Goal: Task Accomplishment & Management: Manage account settings

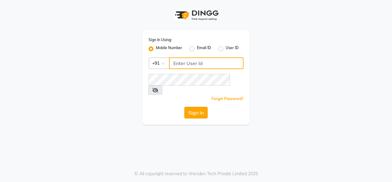
type input "7666993697"
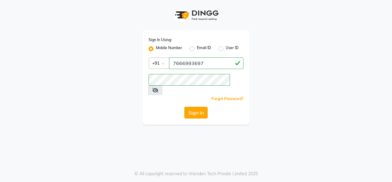
click at [199, 107] on button "Sign In" at bounding box center [195, 113] width 23 height 12
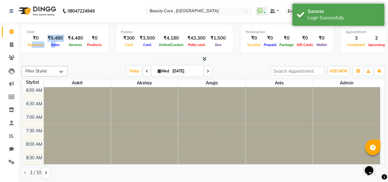
drag, startPoint x: 31, startPoint y: 45, endPoint x: 54, endPoint y: 44, distance: 23.3
click at [54, 44] on div "₹0 Expenses ₹9,480 Sales ₹4,480 Services ₹0 Products" at bounding box center [64, 41] width 77 height 13
click at [54, 44] on span "Sales" at bounding box center [55, 45] width 12 height 4
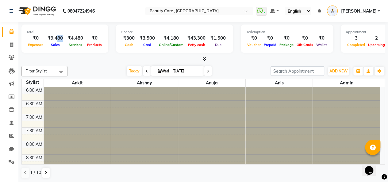
drag, startPoint x: 48, startPoint y: 40, endPoint x: 55, endPoint y: 40, distance: 7.7
click at [55, 40] on div "₹9,480 Sales" at bounding box center [55, 41] width 20 height 13
drag, startPoint x: 55, startPoint y: 41, endPoint x: 72, endPoint y: 40, distance: 17.2
click at [72, 40] on div "₹0 Expenses ₹9,480 Sales ₹4,480 Services ₹0 Products" at bounding box center [64, 41] width 77 height 13
drag, startPoint x: 83, startPoint y: 40, endPoint x: 99, endPoint y: 39, distance: 16.6
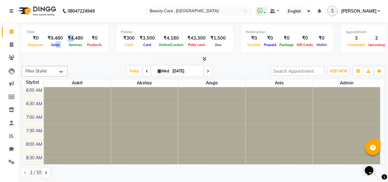
click at [99, 39] on div "₹0 Expenses ₹9,480 Sales ₹4,480 Services ₹0 Products" at bounding box center [64, 41] width 77 height 13
drag, startPoint x: 152, startPoint y: 38, endPoint x: 199, endPoint y: 36, distance: 47.5
click at [199, 36] on div "₹300 Cash ₹3,500 Card ₹4,180 Online/Custom ₹43,300 [PERSON_NAME] cash ₹1,500 Due" at bounding box center [174, 41] width 107 height 13
drag, startPoint x: 201, startPoint y: 42, endPoint x: 218, endPoint y: 43, distance: 16.3
click at [218, 43] on div "₹300 Cash ₹3,500 Card ₹4,180 Online/Custom ₹43,300 [PERSON_NAME] cash ₹1,500 Due" at bounding box center [174, 41] width 107 height 13
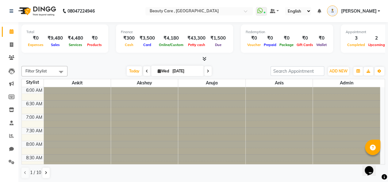
click at [236, 54] on div "Total ₹0 Expenses ₹9,480 Sales ₹4,480 Services ₹0 Products Finance ₹300 Cash ₹3…" at bounding box center [202, 40] width 363 height 30
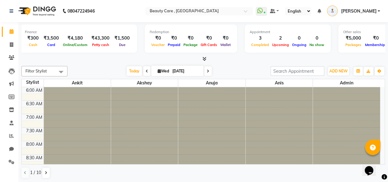
scroll to position [0, 96]
drag, startPoint x: 248, startPoint y: 42, endPoint x: 318, endPoint y: 52, distance: 70.3
click at [318, 52] on div "Appointment 3 Completed 2 Upcoming 0 Ongoing 0 No show" at bounding box center [287, 39] width 86 height 28
click at [324, 54] on div "Total ₹0 Expenses ₹9,480 Sales ₹4,480 Services ₹0 Products Finance ₹300 Cash ₹3…" at bounding box center [202, 40] width 363 height 30
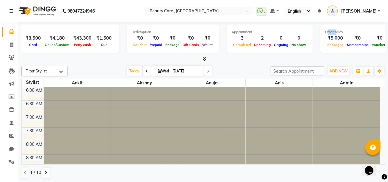
scroll to position [0, 158]
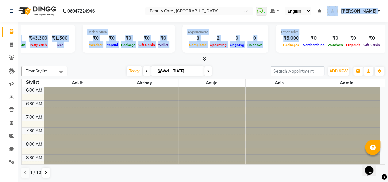
drag, startPoint x: 275, startPoint y: 42, endPoint x: 336, endPoint y: 25, distance: 63.2
click at [336, 25] on div "Other sales ₹5,000 Packages ₹0 Memberships ₹0 Vouchers ₹0 Prepaids ₹0 Gift Cards" at bounding box center [331, 39] width 110 height 28
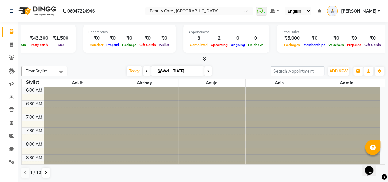
click at [202, 58] on icon at bounding box center [204, 58] width 4 height 5
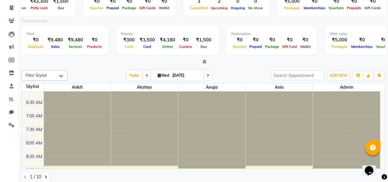
scroll to position [6, 0]
click at [221, 93] on div at bounding box center [211, 138] width 67 height 106
drag, startPoint x: 208, startPoint y: 73, endPoint x: 92, endPoint y: 79, distance: 116.0
click at [92, 79] on div "[DATE] [DATE]" at bounding box center [168, 75] width 197 height 9
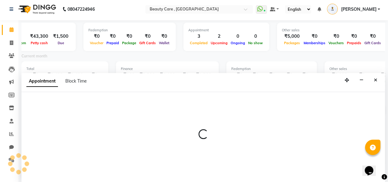
scroll to position [1, 0]
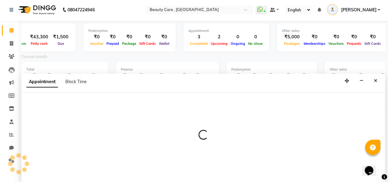
select select "35489"
select select "tentative"
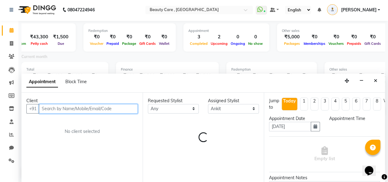
select select "795"
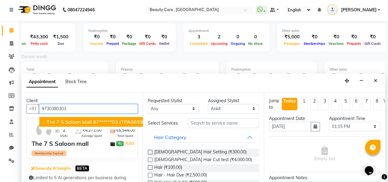
click at [68, 121] on span "The 7 S Saloon mall" at bounding box center [69, 122] width 45 height 6
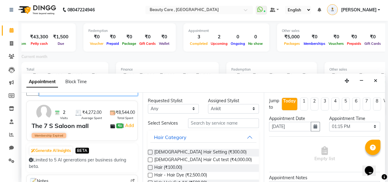
scroll to position [17, 0]
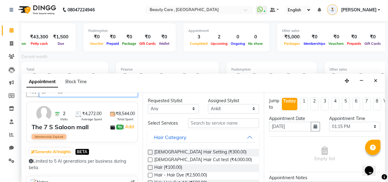
type input "97******03"
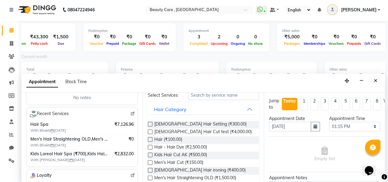
scroll to position [30, 0]
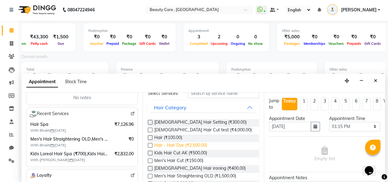
click at [159, 147] on span "Hair - Hair Dye (₹2,500.00)" at bounding box center [180, 146] width 53 height 8
checkbox input "false"
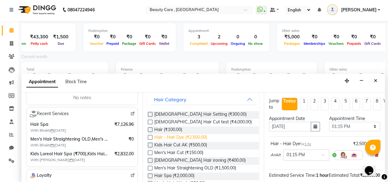
scroll to position [39, 0]
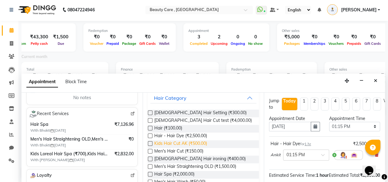
click at [159, 147] on span "Kids Hair Cut AK (₹500.00)" at bounding box center [180, 144] width 53 height 8
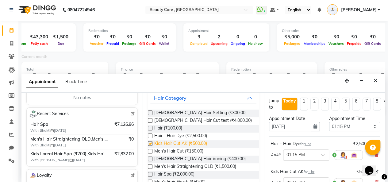
checkbox input "false"
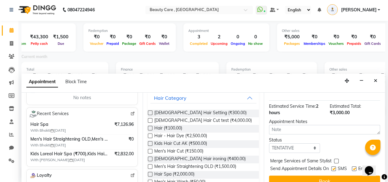
scroll to position [110, 0]
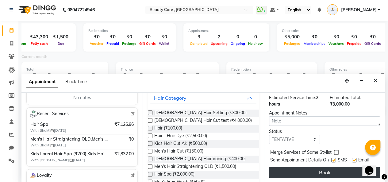
click at [314, 167] on button "Book" at bounding box center [324, 172] width 111 height 11
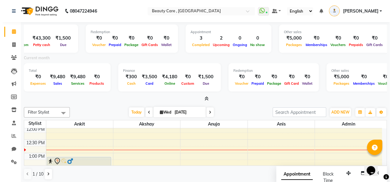
scroll to position [1, 0]
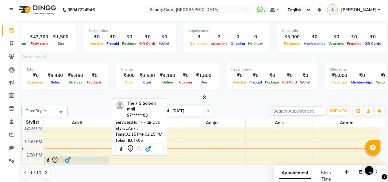
click at [94, 159] on div at bounding box center [76, 159] width 63 height 7
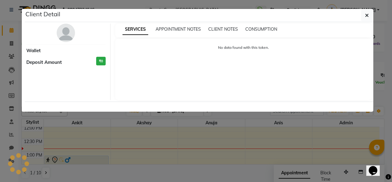
select select "7"
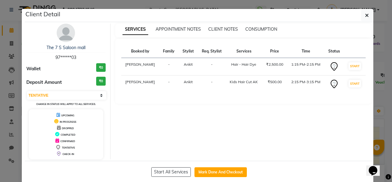
scroll to position [9, 0]
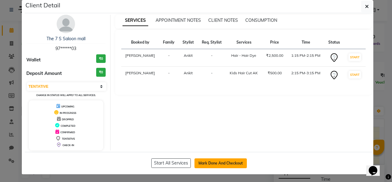
click at [209, 162] on button "Mark Done And Checkout" at bounding box center [221, 163] width 52 height 10
select select "service"
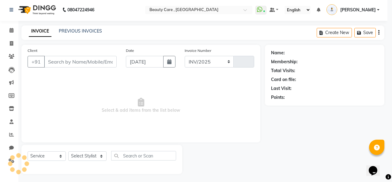
select select "5646"
type input "3048"
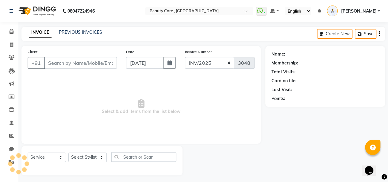
click at [153, 127] on span "Select & add items from the list below" at bounding box center [141, 106] width 227 height 61
type input "97******03"
select select "35489"
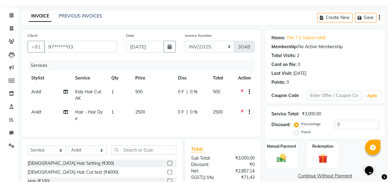
scroll to position [17, 0]
click at [190, 91] on span "0 %" at bounding box center [193, 91] width 7 height 6
select select "35489"
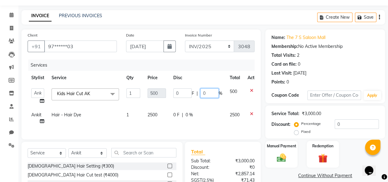
click at [209, 92] on input "0" at bounding box center [209, 93] width 18 height 10
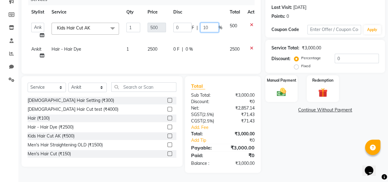
scroll to position [12, 0]
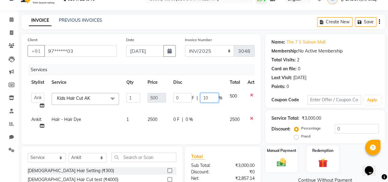
type input "1"
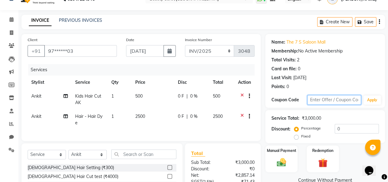
click at [324, 102] on input "text" at bounding box center [334, 100] width 54 height 10
type input "h"
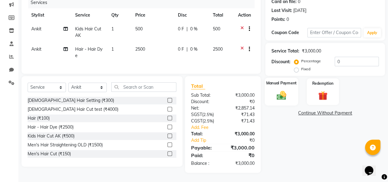
click at [282, 97] on div "Manual Payment" at bounding box center [280, 92] width 33 height 28
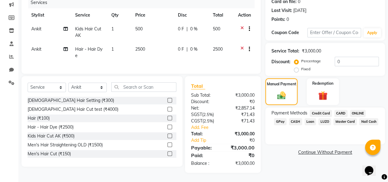
click at [354, 110] on span "ONLINE" at bounding box center [358, 113] width 16 height 7
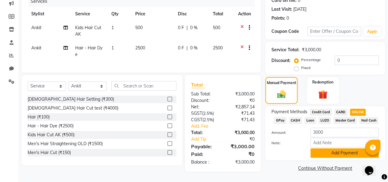
click at [323, 148] on button "Add Payment" at bounding box center [344, 153] width 68 height 10
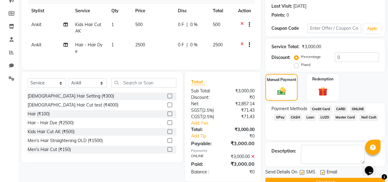
scroll to position [97, 0]
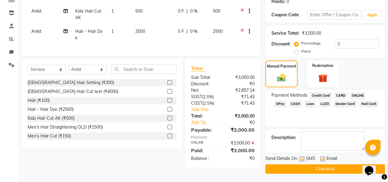
click at [307, 169] on button "Checkout" at bounding box center [325, 169] width 120 height 10
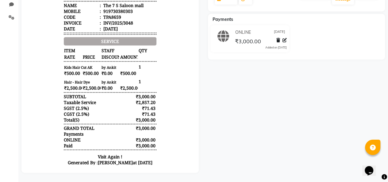
scroll to position [49, 0]
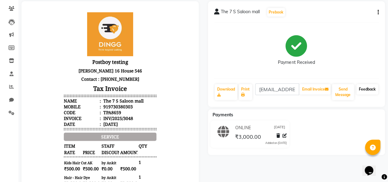
click at [357, 93] on link "Feedback" at bounding box center [367, 89] width 22 height 10
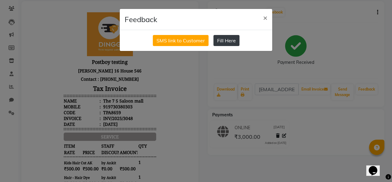
click at [231, 37] on button "Fill Here" at bounding box center [227, 40] width 26 height 11
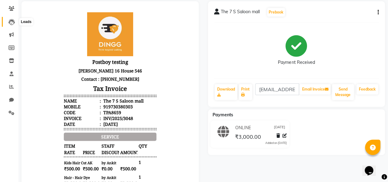
click at [8, 19] on span at bounding box center [11, 21] width 11 height 7
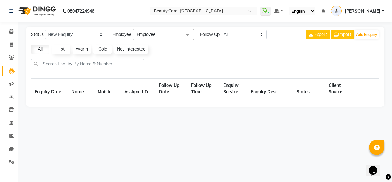
select select "10"
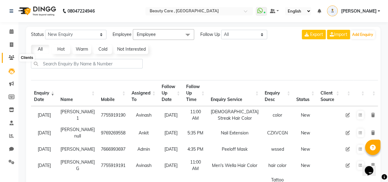
click at [14, 57] on icon at bounding box center [12, 57] width 6 height 5
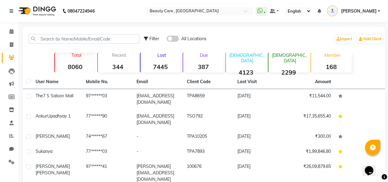
click at [173, 58] on div "Lost 7445" at bounding box center [160, 62] width 41 height 20
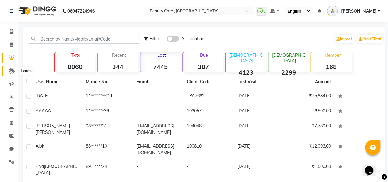
click at [10, 74] on icon at bounding box center [12, 71] width 6 height 6
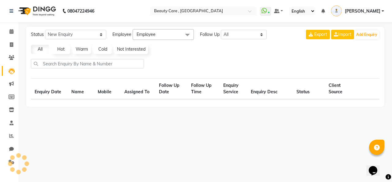
select select "10"
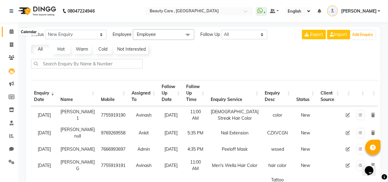
click at [10, 31] on icon at bounding box center [12, 31] width 4 height 5
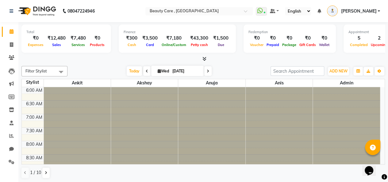
click at [201, 60] on span at bounding box center [203, 59] width 6 height 6
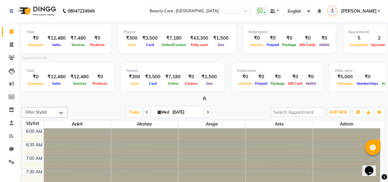
scroll to position [41, 0]
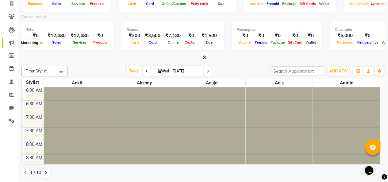
click at [12, 39] on span at bounding box center [11, 42] width 11 height 7
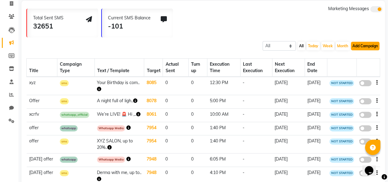
click at [365, 48] on button "Add Campaign" at bounding box center [365, 46] width 29 height 9
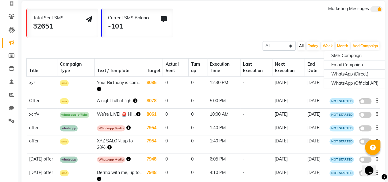
click at [235, 55] on div "Title Campaign Type Text / Template Target Actual Sent Turn up Execution Time L…" at bounding box center [202, 141] width 353 height 181
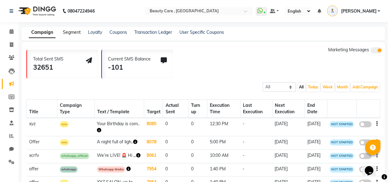
click at [74, 32] on link "Segment" at bounding box center [72, 32] width 18 height 6
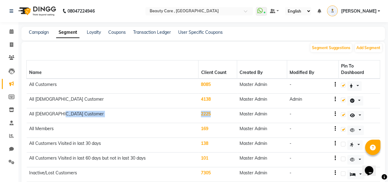
drag, startPoint x: 60, startPoint y: 109, endPoint x: 211, endPoint y: 111, distance: 151.1
click at [211, 111] on tr "All [DEMOGRAPHIC_DATA] Customer 2225 Master Admin -" at bounding box center [203, 115] width 353 height 15
click at [369, 48] on button "Add Segment" at bounding box center [368, 48] width 27 height 9
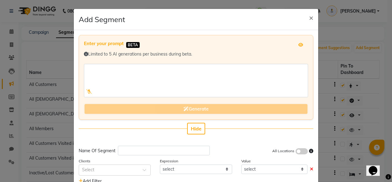
click at [85, 94] on div at bounding box center [89, 91] width 10 height 11
click at [86, 90] on icon at bounding box center [89, 91] width 6 height 4
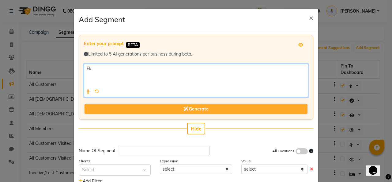
type textarea "automatic"
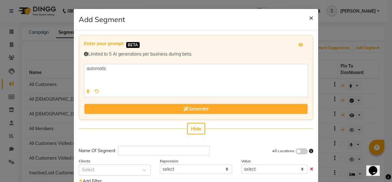
click at [309, 16] on span "×" at bounding box center [311, 17] width 4 height 9
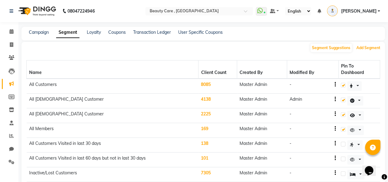
scroll to position [16, 0]
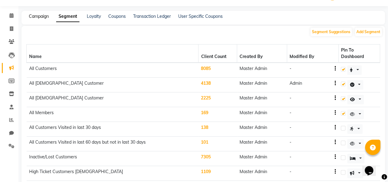
click at [42, 15] on link "Campaign" at bounding box center [39, 16] width 20 height 6
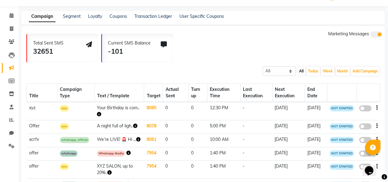
click at [102, 15] on div "Campaign Segment Loyalty Coupons Transaction Ledger User Specific Coupons" at bounding box center [122, 16] width 202 height 6
click at [99, 15] on link "Loyalty" at bounding box center [95, 16] width 14 height 6
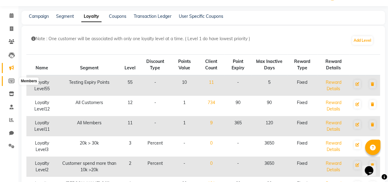
click at [10, 79] on icon at bounding box center [12, 80] width 6 height 5
select select
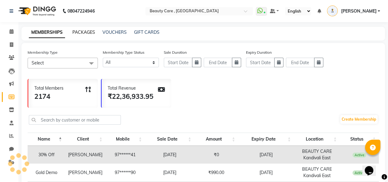
click at [78, 31] on link "PACKAGES" at bounding box center [83, 32] width 23 height 6
select select
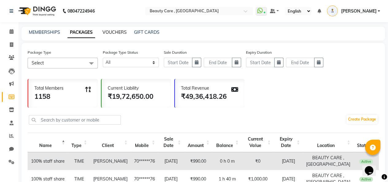
click at [105, 32] on link "VOUCHERS" at bounding box center [114, 32] width 24 height 6
select select
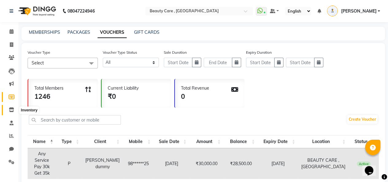
click at [12, 110] on icon at bounding box center [11, 109] width 5 height 5
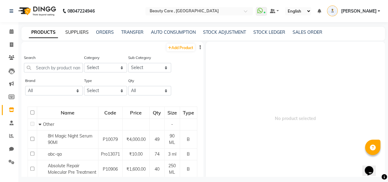
click at [80, 34] on link "SUPPLIERS" at bounding box center [76, 32] width 23 height 6
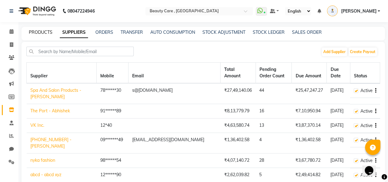
click at [43, 33] on link "PRODUCTS" at bounding box center [41, 32] width 24 height 6
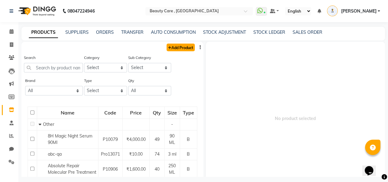
click at [181, 50] on link "Add Product" at bounding box center [180, 48] width 28 height 8
select select "true"
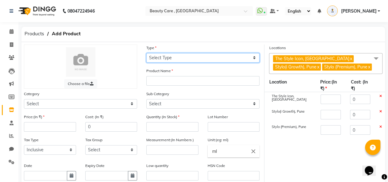
click at [159, 60] on select "Select Type Both Retail Consumable" at bounding box center [202, 58] width 113 height 10
select select "C"
click at [146, 53] on select "Select Type Both Retail Consumable" at bounding box center [202, 58] width 113 height 10
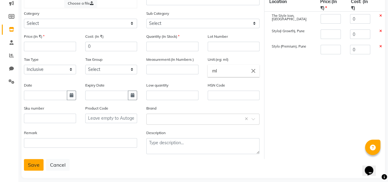
click at [33, 164] on button "Save" at bounding box center [34, 165] width 20 height 12
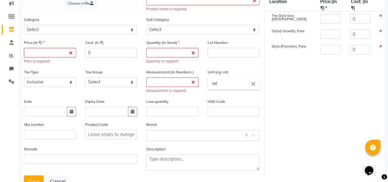
scroll to position [0, 0]
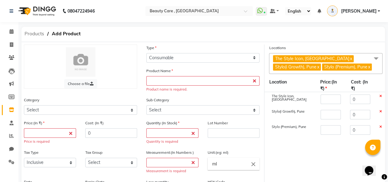
click at [35, 35] on span "Products" at bounding box center [34, 33] width 26 height 11
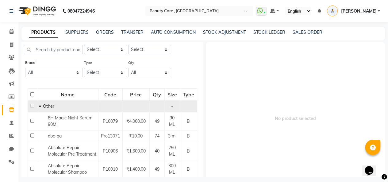
scroll to position [18, 0]
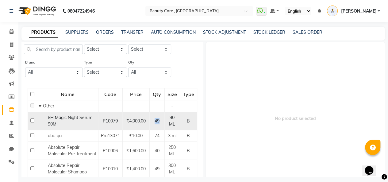
drag, startPoint x: 146, startPoint y: 113, endPoint x: 155, endPoint y: 120, distance: 11.6
click at [155, 120] on td "49" at bounding box center [156, 121] width 15 height 18
click at [155, 120] on div "49" at bounding box center [157, 121] width 10 height 6
select select
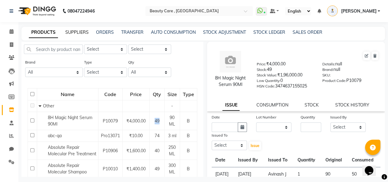
click at [79, 32] on link "SUPPLIERS" at bounding box center [76, 32] width 23 height 6
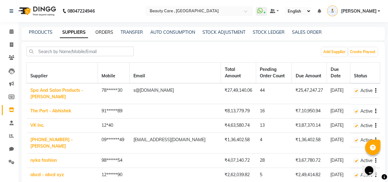
click at [102, 34] on link "ORDERS" at bounding box center [104, 32] width 18 height 6
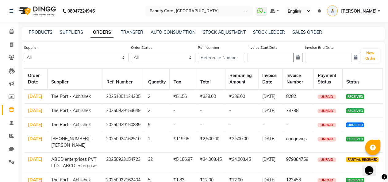
drag, startPoint x: 338, startPoint y: 105, endPoint x: 371, endPoint y: 134, distance: 43.6
click at [371, 134] on tbody "[DATE] The Port - Abhishek 20251001124305 2 ₹51.56 ₹338.00 ₹338.00 [DATE] 8282 …" at bounding box center [203, 175] width 358 height 173
click at [180, 32] on link "AUTO CONSUMPTION" at bounding box center [172, 32] width 45 height 6
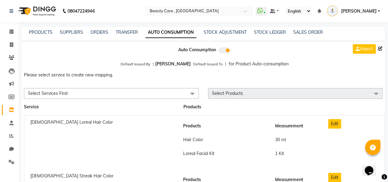
click at [219, 29] on div "STOCK ADJUSTMENT" at bounding box center [224, 32] width 43 height 6
click at [219, 30] on link "STOCK ADJUSTMENT" at bounding box center [224, 32] width 43 height 6
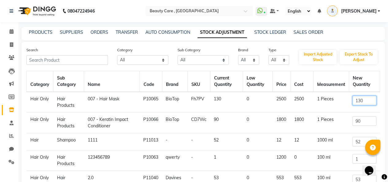
click at [362, 101] on input "130" at bounding box center [364, 101] width 24 height 10
click at [11, 124] on icon at bounding box center [12, 122] width 4 height 5
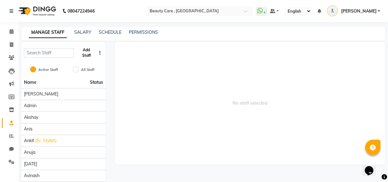
click at [88, 48] on button "Add Staff" at bounding box center [86, 53] width 20 height 16
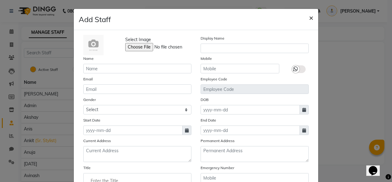
click at [311, 18] on button "×" at bounding box center [311, 17] width 14 height 17
checkbox input "false"
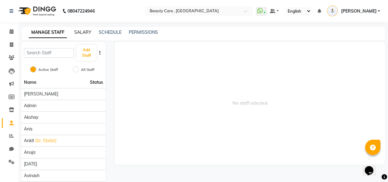
click at [84, 34] on link "SALARY" at bounding box center [82, 32] width 17 height 6
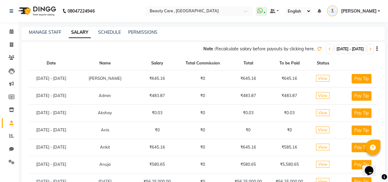
click at [326, 80] on span "View" at bounding box center [322, 78] width 13 height 7
click at [111, 31] on link "SCHEDULE" at bounding box center [109, 32] width 23 height 6
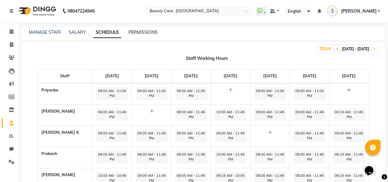
click at [136, 32] on link "PERMISSIONS" at bounding box center [142, 32] width 29 height 6
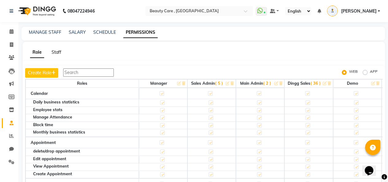
click at [57, 54] on div "Role Staff Create Role WEB APP Roles Manager Sales Admin ( 5 ) Main Admin ( 2 )…" at bounding box center [204, 125] width 362 height 167
click at [57, 54] on link "Staff" at bounding box center [56, 52] width 10 height 6
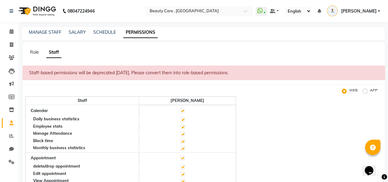
click at [181, 109] on label at bounding box center [182, 110] width 5 height 5
click at [181, 109] on input "checkbox" at bounding box center [182, 110] width 4 height 4
checkbox input "false"
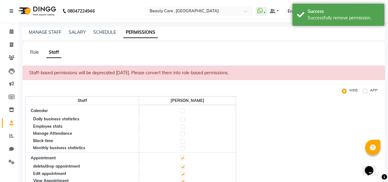
click at [181, 109] on label at bounding box center [182, 110] width 5 height 5
click at [181, 109] on input "checkbox" at bounding box center [182, 110] width 4 height 4
checkbox input "true"
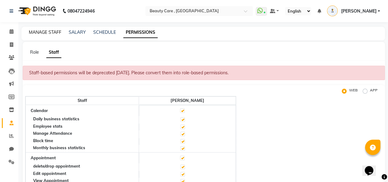
click at [52, 33] on link "MANAGE STAFF" at bounding box center [45, 32] width 32 height 6
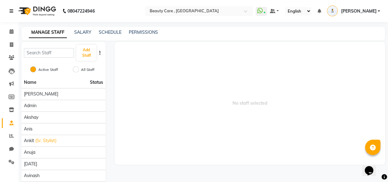
click at [10, 10] on icon at bounding box center [12, 11] width 4 height 4
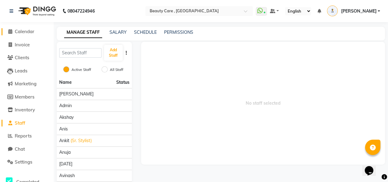
click at [26, 34] on span "Calendar" at bounding box center [25, 32] width 20 height 6
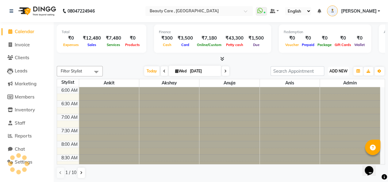
click at [340, 74] on button "ADD NEW Toggle Dropdown" at bounding box center [338, 71] width 21 height 9
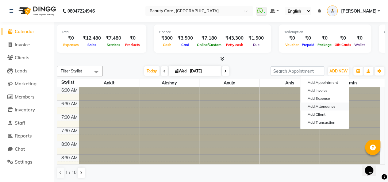
click at [321, 106] on link "Add Attendance" at bounding box center [324, 106] width 48 height 8
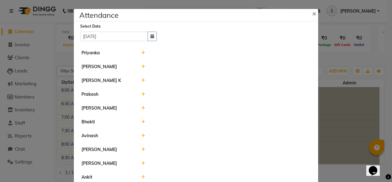
click at [141, 53] on icon at bounding box center [143, 53] width 4 height 4
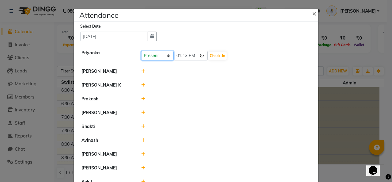
click at [160, 54] on select "Present Absent Late Half Day Weekly Off" at bounding box center [157, 56] width 32 height 10
drag, startPoint x: 208, startPoint y: 70, endPoint x: 223, endPoint y: 55, distance: 20.4
click at [215, 57] on button "Check-In" at bounding box center [217, 55] width 18 height 9
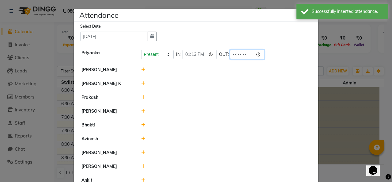
click at [230, 55] on input "time" at bounding box center [247, 55] width 34 height 10
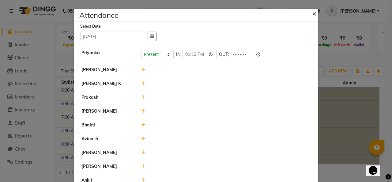
click at [314, 14] on span "×" at bounding box center [314, 13] width 4 height 9
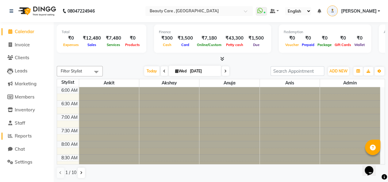
click at [20, 133] on span "Reports" at bounding box center [23, 136] width 17 height 6
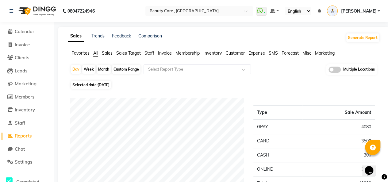
click at [151, 52] on span "Staff" at bounding box center [149, 53] width 10 height 6
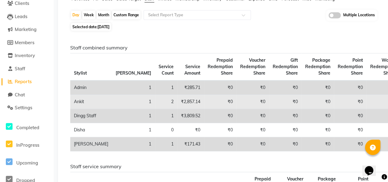
scroll to position [48, 0]
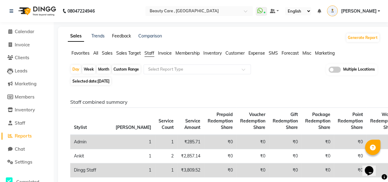
drag, startPoint x: 116, startPoint y: 32, endPoint x: 117, endPoint y: 37, distance: 4.6
click at [117, 37] on link "Feedback" at bounding box center [121, 36] width 19 height 6
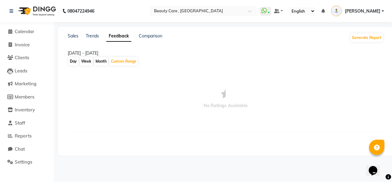
click at [74, 63] on div "Day" at bounding box center [73, 61] width 10 height 9
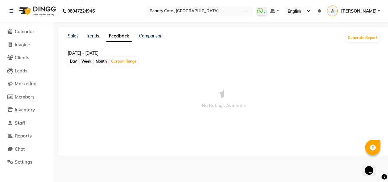
select select "10"
select select "2025"
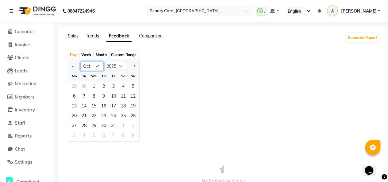
click at [91, 63] on select "Jan Feb Mar Apr May Jun [DATE] Aug Sep Oct Nov Dec" at bounding box center [91, 66] width 23 height 9
select select "9"
click at [80, 62] on select "Jan Feb Mar Apr May Jun [DATE] Aug Sep Oct Nov Dec" at bounding box center [91, 66] width 23 height 9
click at [74, 100] on div "8" at bounding box center [74, 96] width 10 height 10
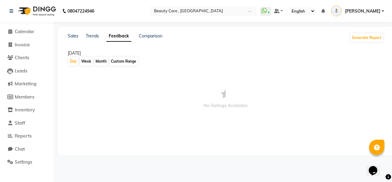
click at [105, 60] on div "Month" at bounding box center [101, 61] width 14 height 9
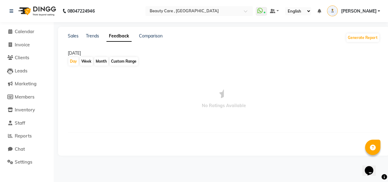
select select "10"
select select "2025"
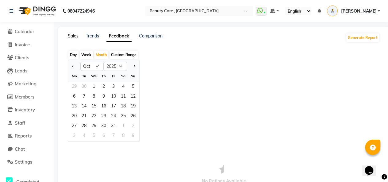
click at [72, 33] on link "Sales" at bounding box center [73, 36] width 11 height 6
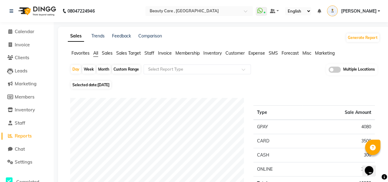
click at [150, 53] on span "Staff" at bounding box center [149, 53] width 10 height 6
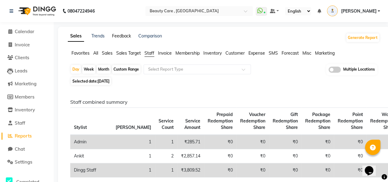
click at [122, 36] on link "Feedback" at bounding box center [121, 36] width 19 height 6
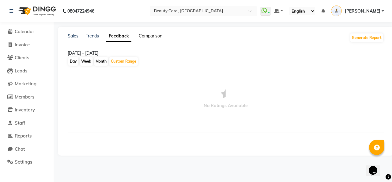
click at [154, 34] on link "Comparison" at bounding box center [151, 36] width 24 height 6
select select "single_date"
select select "single_date_dash"
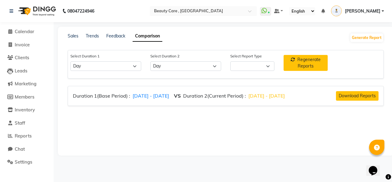
select select "comparison_report"
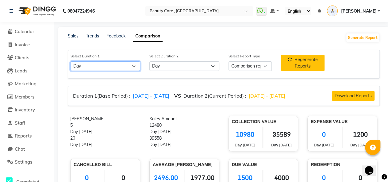
click at [122, 66] on select "Select Day Week Month Custom" at bounding box center [105, 66] width 70 height 10
select select "month"
click at [70, 61] on select "Select Day Week Month Custom" at bounding box center [105, 66] width 70 height 10
select select "10"
select select "2025"
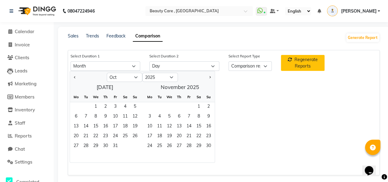
click at [71, 74] on div at bounding box center [88, 77] width 37 height 10
click at [73, 77] on button "Previous month" at bounding box center [74, 77] width 5 height 10
select select "8"
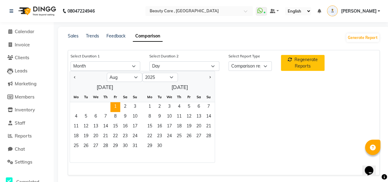
click at [117, 103] on span "1" at bounding box center [115, 107] width 10 height 10
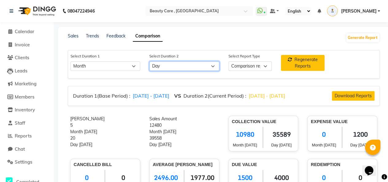
click at [162, 64] on select "Select Day Week Month Custom" at bounding box center [184, 66] width 70 height 10
select select "month_dash"
click at [149, 61] on select "Select Day Week Month Custom" at bounding box center [184, 66] width 70 height 10
select select "10"
select select "2025"
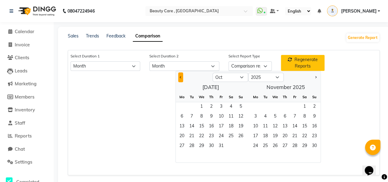
click at [181, 76] on span "Previous month" at bounding box center [181, 77] width 2 height 2
select select "9"
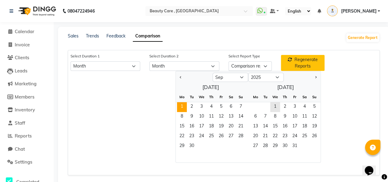
click at [184, 103] on span "1" at bounding box center [182, 107] width 10 height 10
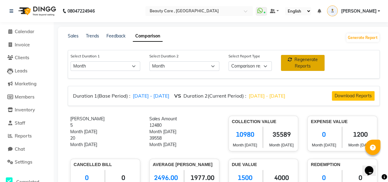
click at [307, 66] on span "Regenerate Reports" at bounding box center [305, 63] width 23 height 12
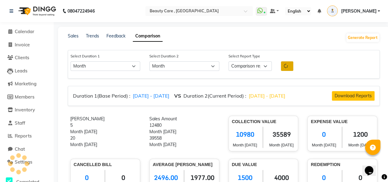
scroll to position [62, 0]
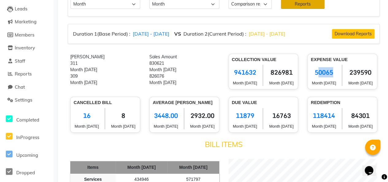
drag, startPoint x: 338, startPoint y: 72, endPoint x: 320, endPoint y: 68, distance: 18.8
click at [320, 68] on div "Expense Value 50065 Month [DATE] 239590 Month [DATE]" at bounding box center [342, 72] width 70 height 36
drag, startPoint x: 348, startPoint y: 74, endPoint x: 379, endPoint y: 75, distance: 31.6
click at [379, 75] on div "Expense Value 50065 Month [DATE] 239590 Month [DATE]" at bounding box center [341, 72] width 79 height 36
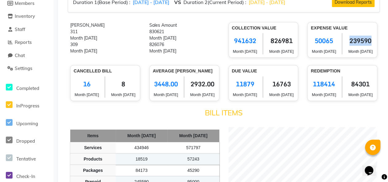
scroll to position [119, 0]
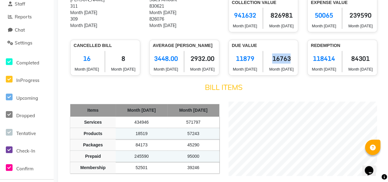
drag, startPoint x: 273, startPoint y: 62, endPoint x: 299, endPoint y: 57, distance: 26.5
click at [299, 57] on div "Due Value 11879 Month [DATE] 16763 Month [DATE]" at bounding box center [263, 58] width 79 height 36
drag, startPoint x: 260, startPoint y: 51, endPoint x: 232, endPoint y: 47, distance: 28.2
click at [232, 47] on div "Due Value 11879 Month [DATE] 16763 Month [DATE]" at bounding box center [263, 58] width 70 height 36
click at [262, 68] on div "11879 Month [DATE]" at bounding box center [245, 61] width 36 height 21
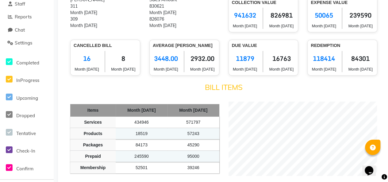
click at [262, 68] on div "11879 Month [DATE]" at bounding box center [245, 61] width 36 height 21
drag, startPoint x: 237, startPoint y: 65, endPoint x: 260, endPoint y: 60, distance: 24.2
click at [260, 60] on div "11879 Month [DATE]" at bounding box center [245, 61] width 36 height 21
click at [266, 62] on div "16763 Month [DATE]" at bounding box center [281, 61] width 36 height 21
drag, startPoint x: 266, startPoint y: 62, endPoint x: 290, endPoint y: 57, distance: 24.4
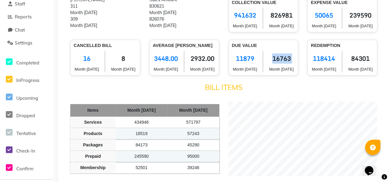
click at [290, 57] on div "16763 Month [DATE]" at bounding box center [281, 61] width 36 height 21
click at [335, 66] on span "118414" at bounding box center [323, 58] width 26 height 15
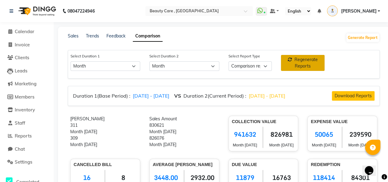
scroll to position [34, 0]
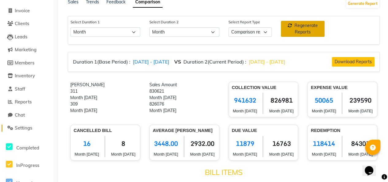
click at [26, 124] on link "Settings" at bounding box center [27, 127] width 51 height 7
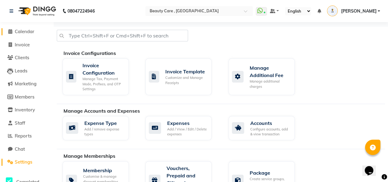
click at [17, 29] on span "Calendar" at bounding box center [25, 32] width 20 height 6
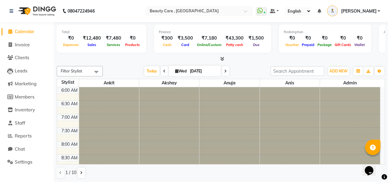
scroll to position [110, 0]
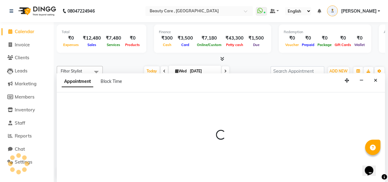
scroll to position [0, 0]
select select "68255"
select select "690"
select select "tentative"
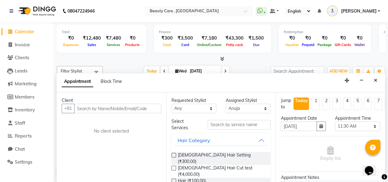
click at [100, 108] on input "text" at bounding box center [117, 109] width 87 height 10
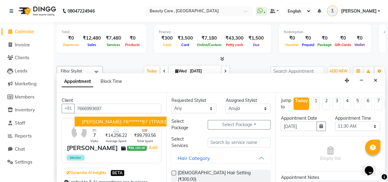
click at [100, 116] on button "[PERSON_NAME] 76******97 (TPA9258)" at bounding box center [128, 121] width 108 height 10
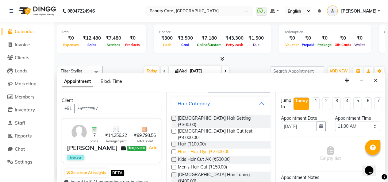
scroll to position [55, 0]
type input "76******97"
click at [221, 156] on span "Kids Hair Cut AK (₹500.00)" at bounding box center [204, 160] width 53 height 8
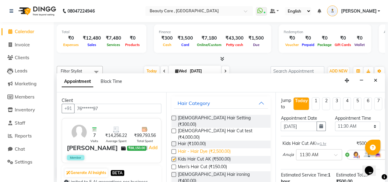
checkbox input "false"
click at [222, 148] on span "Hair - Hair Dye (₹2,500.00)" at bounding box center [204, 152] width 53 height 8
checkbox input "false"
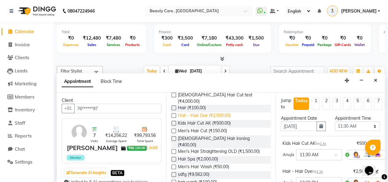
scroll to position [92, 0]
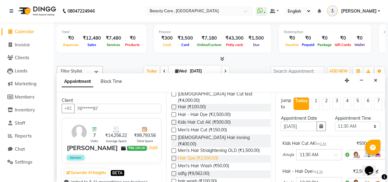
click at [210, 155] on span "Hair Spa (₹2,000.00)" at bounding box center [198, 159] width 40 height 8
checkbox input "false"
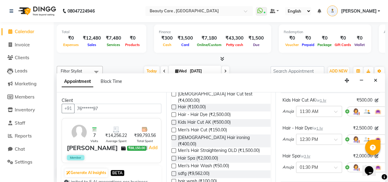
scroll to position [44, 0]
click at [352, 109] on img at bounding box center [355, 110] width 7 height 7
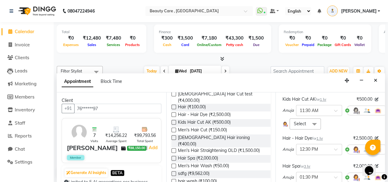
click at [305, 121] on span "Select" at bounding box center [304, 123] width 31 height 11
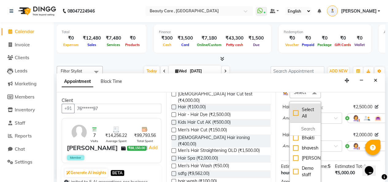
scroll to position [53, 0]
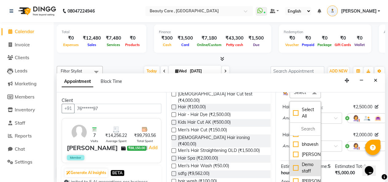
click at [305, 162] on div "Demo staff" at bounding box center [305, 167] width 24 height 13
checkbox input "true"
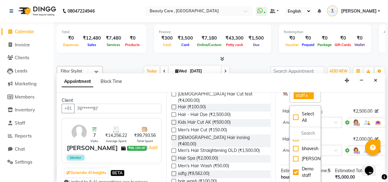
click at [339, 131] on div "Kids Hair Cut AK for 1 hr ₹500.00 [PERSON_NAME] × 11:30 AM Demo staff x Select …" at bounding box center [329, 110] width 99 height 108
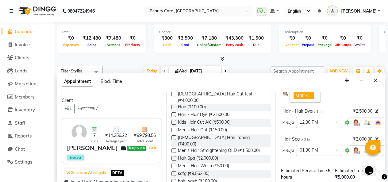
click at [348, 150] on div at bounding box center [367, 150] width 40 height 10
click at [347, 148] on div at bounding box center [367, 150] width 40 height 10
click at [353, 148] on img at bounding box center [355, 149] width 7 height 7
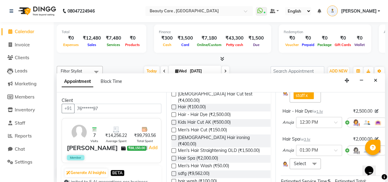
click at [310, 158] on span at bounding box center [314, 164] width 12 height 12
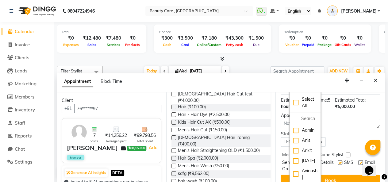
click at [310, 158] on div "[DATE]" at bounding box center [305, 160] width 24 height 6
checkbox input "true"
click at [354, 143] on div "Status Select TENTATIVE CONFIRM CHECK-IN UPCOMING" at bounding box center [330, 139] width 108 height 16
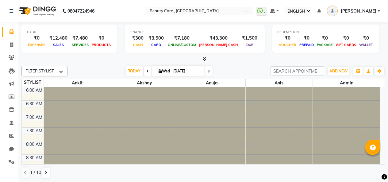
select select "ec"
click at [8, 164] on span at bounding box center [11, 161] width 11 height 7
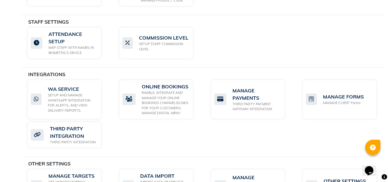
scroll to position [384, 0]
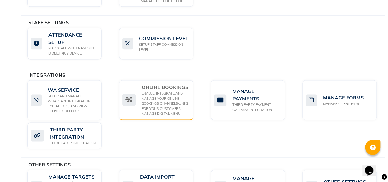
click at [170, 91] on div "ENABLE, INTEGRATE AND MANAGE YOUR ONLINE BOOKINGS CHANNELS/LINKS FOR YOUR CUSTO…" at bounding box center [165, 103] width 47 height 25
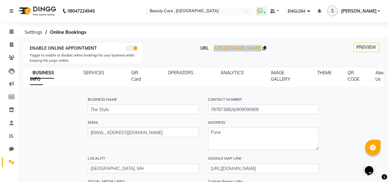
drag, startPoint x: 186, startPoint y: 48, endPoint x: 289, endPoint y: 51, distance: 102.7
click at [289, 51] on div "URL https://dingg.app/booking/the-stylo-park-street" at bounding box center [232, 48] width 171 height 6
click at [349, 74] on span "QR CODE" at bounding box center [353, 76] width 12 height 12
select select "256"
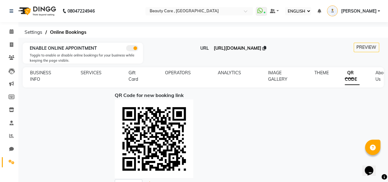
click at [241, 51] on span "https://dingg.app/booking/the-stylo-park-street" at bounding box center [238, 48] width 48 height 6
click at [11, 143] on li "CHAT" at bounding box center [9, 149] width 18 height 13
click at [10, 29] on icon at bounding box center [12, 31] width 4 height 5
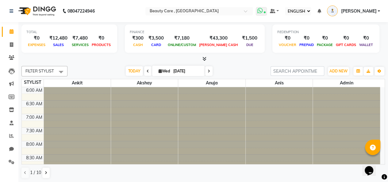
click at [263, 13] on icon at bounding box center [260, 11] width 6 height 6
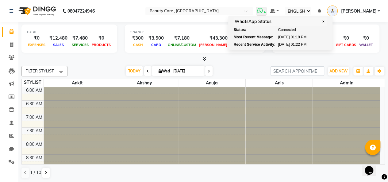
click at [263, 13] on icon at bounding box center [260, 11] width 6 height 6
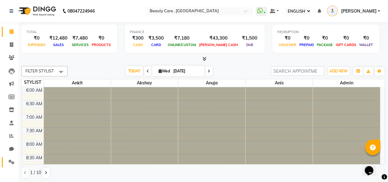
click at [13, 158] on link "SETTINGS" at bounding box center [9, 162] width 15 height 10
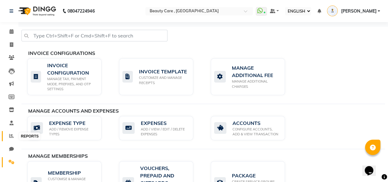
click at [12, 139] on span at bounding box center [11, 135] width 11 height 7
